Goal: Transaction & Acquisition: Purchase product/service

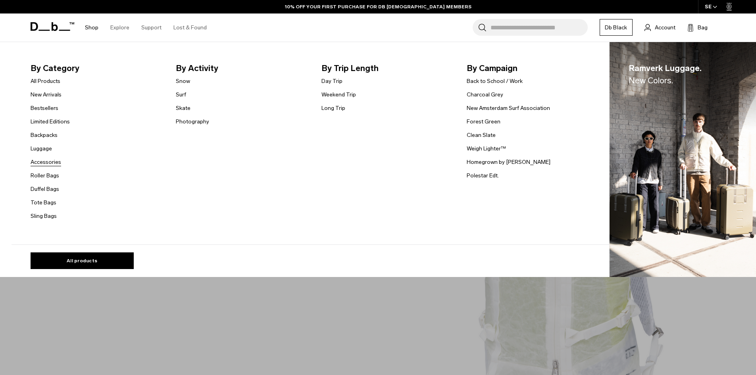
drag, startPoint x: 48, startPoint y: 162, endPoint x: 52, endPoint y: 164, distance: 4.4
click at [48, 162] on link "Accessories" at bounding box center [46, 162] width 31 height 8
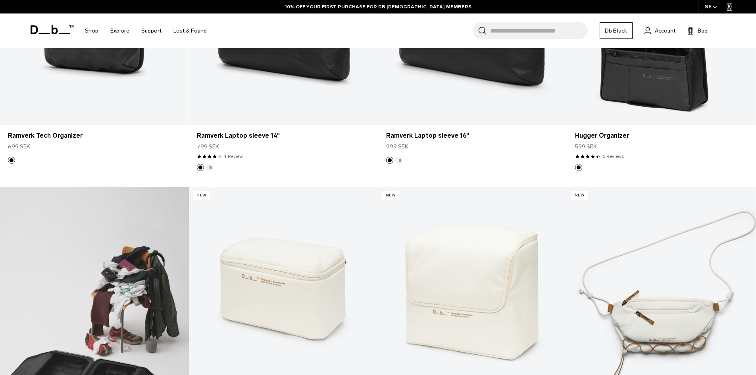
scroll to position [477, 0]
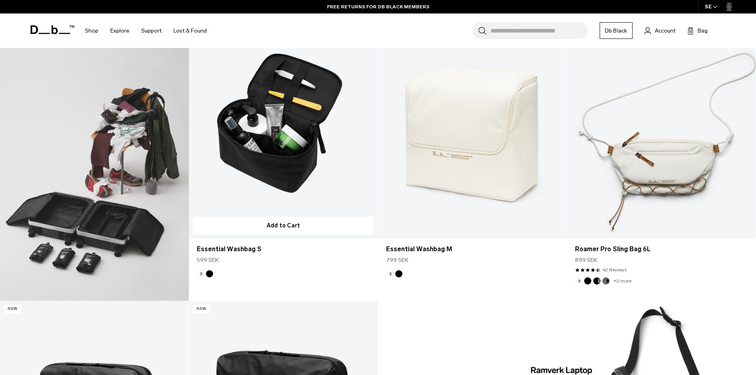
click at [305, 173] on link "Essential Washbag S" at bounding box center [283, 134] width 189 height 210
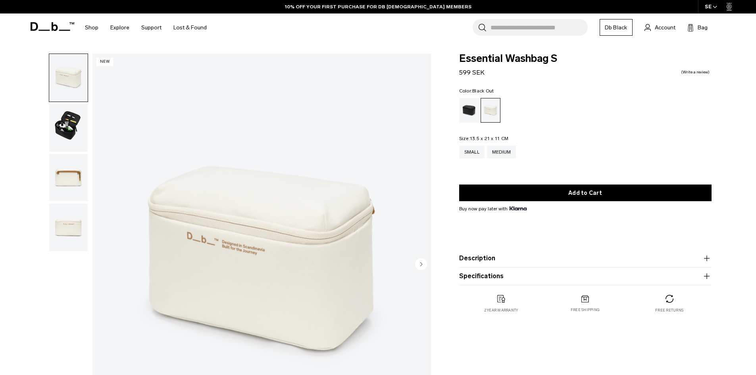
click at [466, 111] on div "Black Out" at bounding box center [469, 110] width 20 height 25
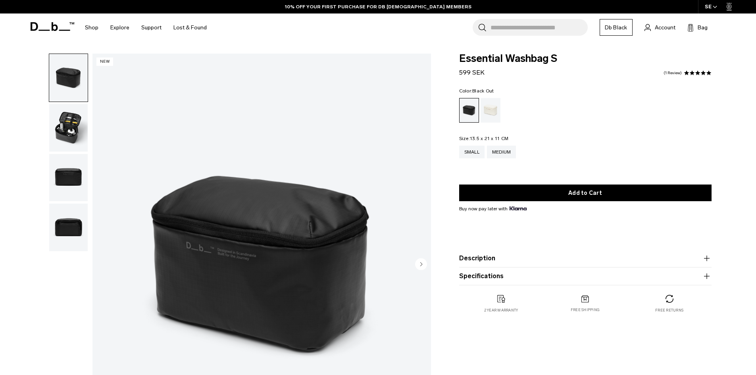
click at [79, 131] on img "button" at bounding box center [68, 128] width 39 height 48
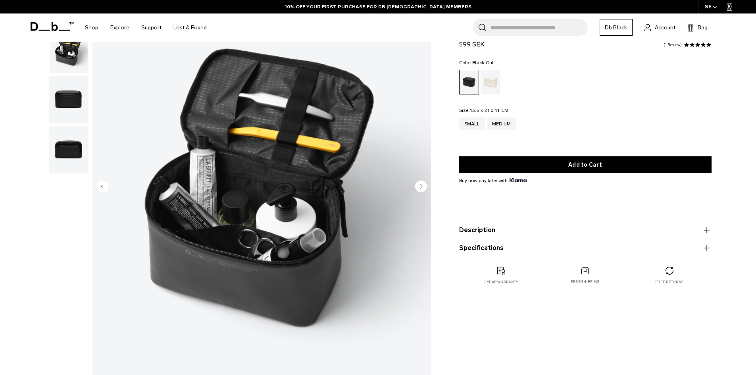
scroll to position [79, 0]
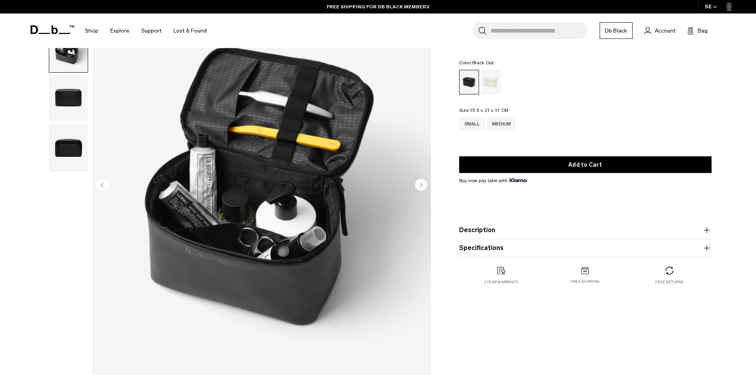
click at [72, 96] on img "button" at bounding box center [68, 99] width 39 height 48
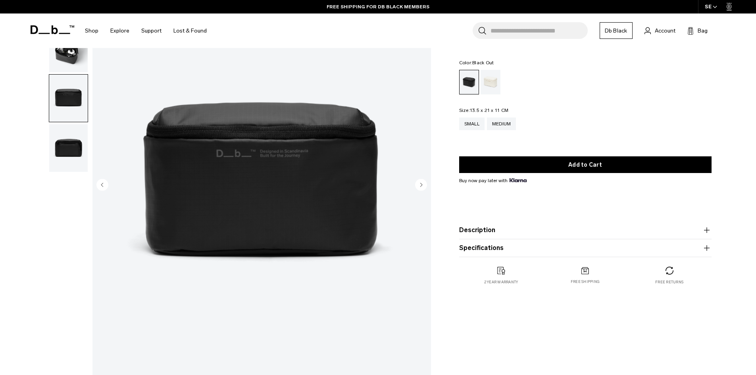
click at [63, 144] on img "button" at bounding box center [68, 148] width 39 height 48
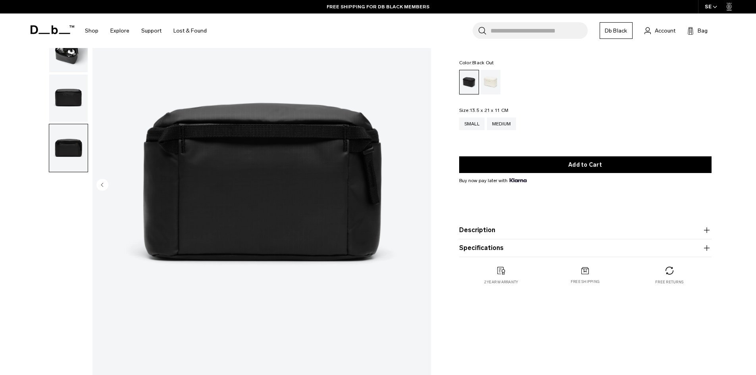
click at [74, 117] on img "button" at bounding box center [68, 99] width 39 height 48
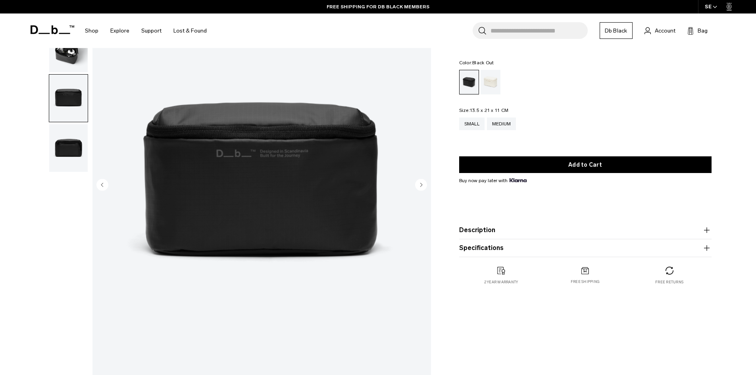
click at [82, 84] on img "button" at bounding box center [68, 99] width 39 height 48
click at [77, 64] on img "button" at bounding box center [68, 49] width 39 height 48
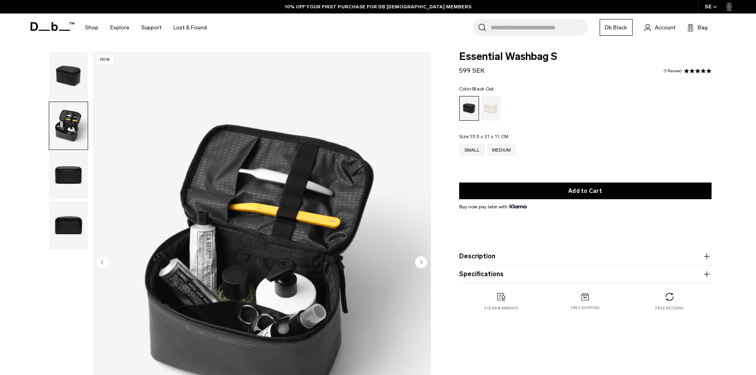
scroll to position [0, 0]
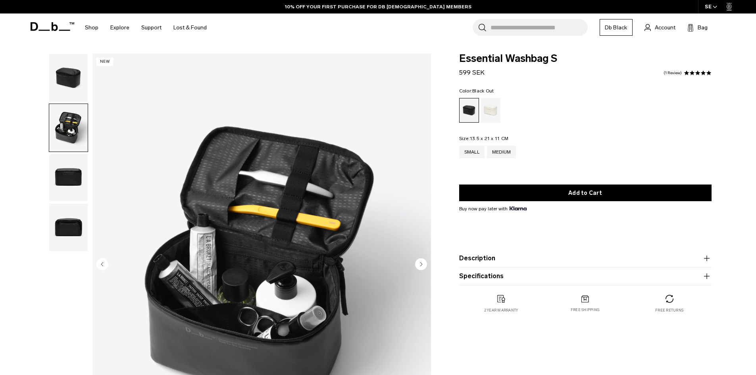
click at [691, 74] on span at bounding box center [693, 73] width 6 height 6
